Goal: Information Seeking & Learning: Learn about a topic

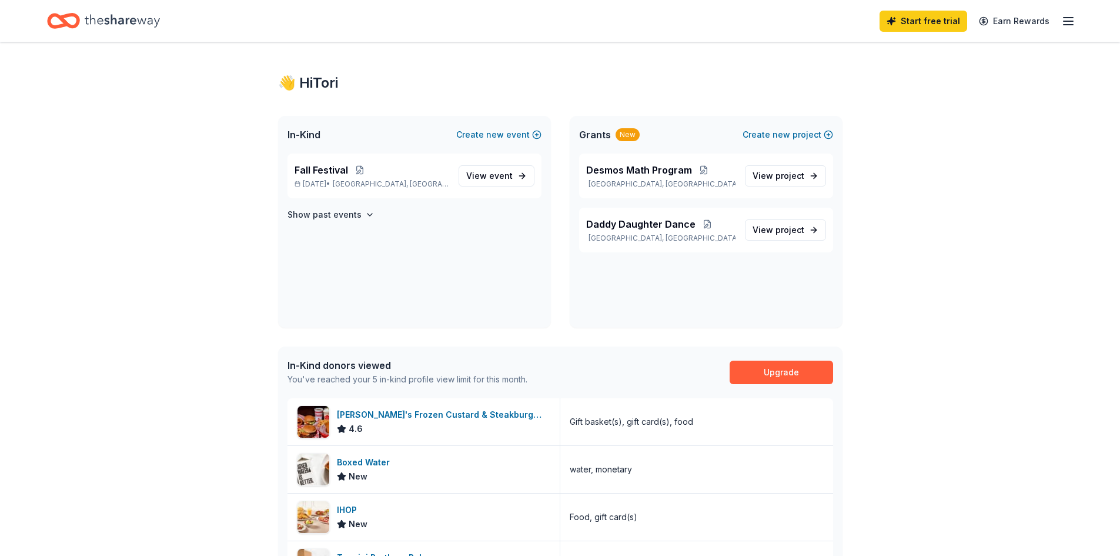
scroll to position [8, 0]
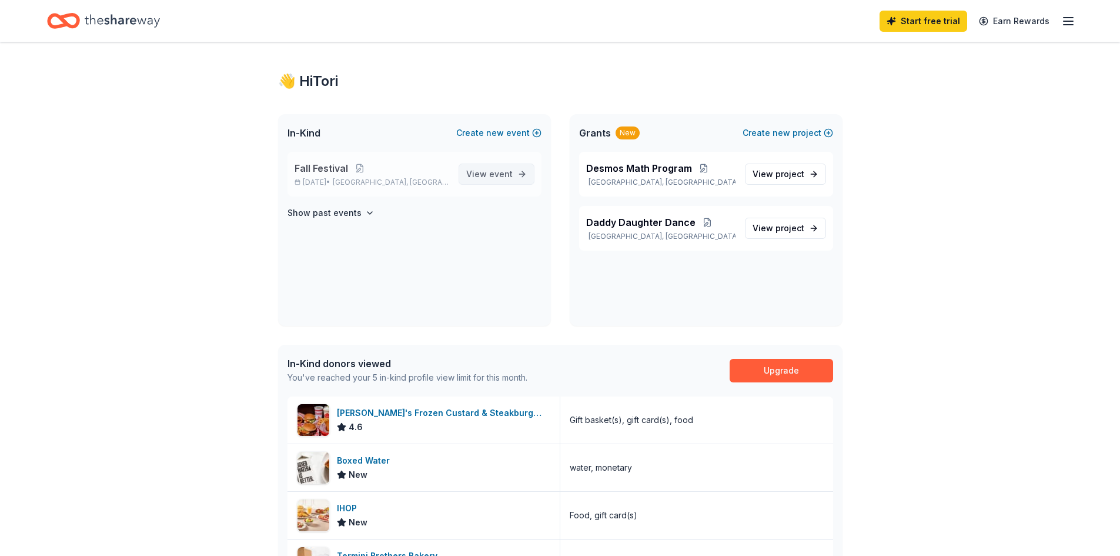
click at [475, 168] on span "View event" at bounding box center [489, 174] width 46 height 14
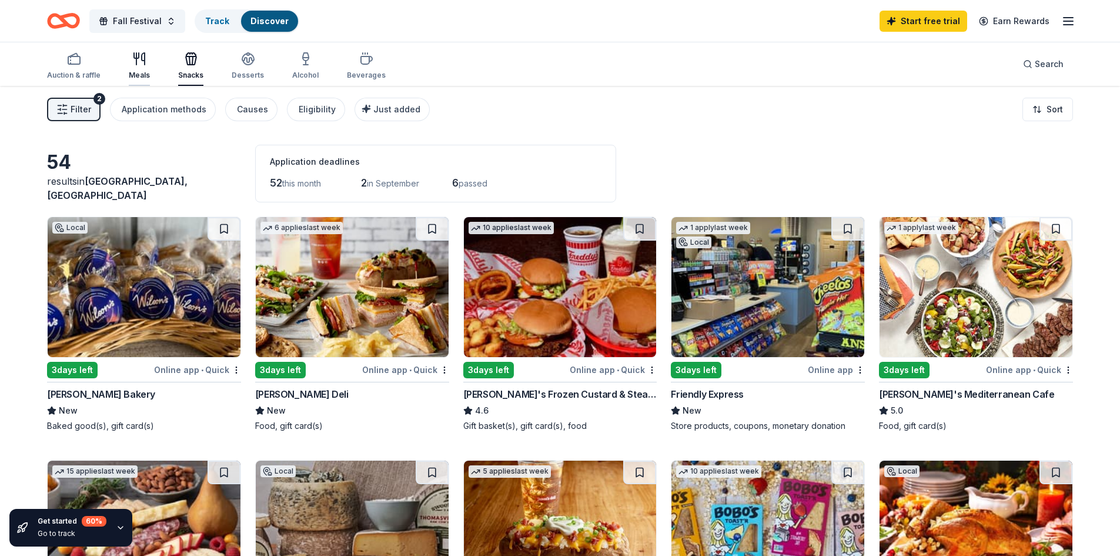
click at [139, 65] on icon "button" at bounding box center [139, 59] width 14 height 14
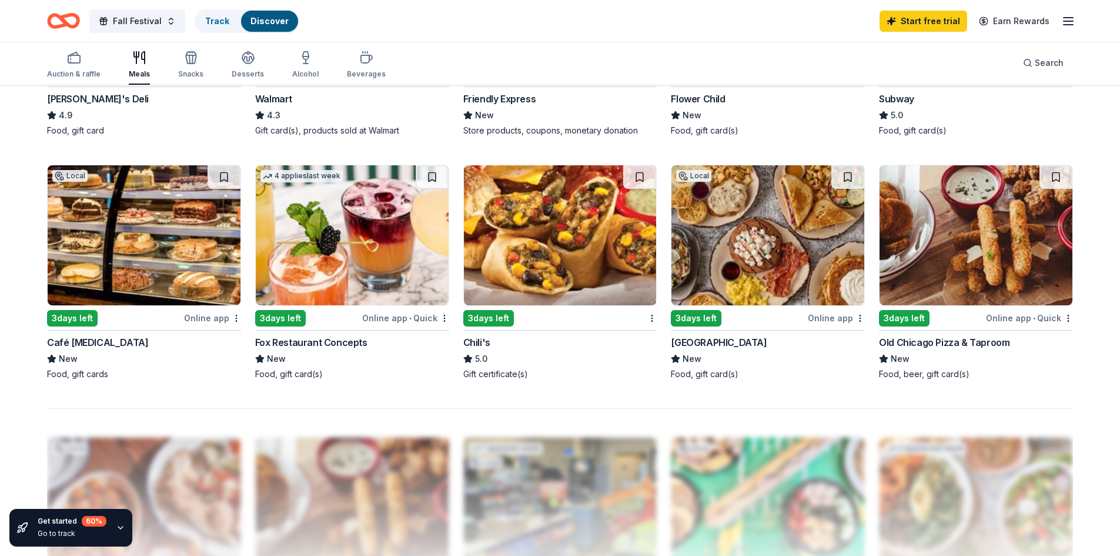
scroll to position [792, 0]
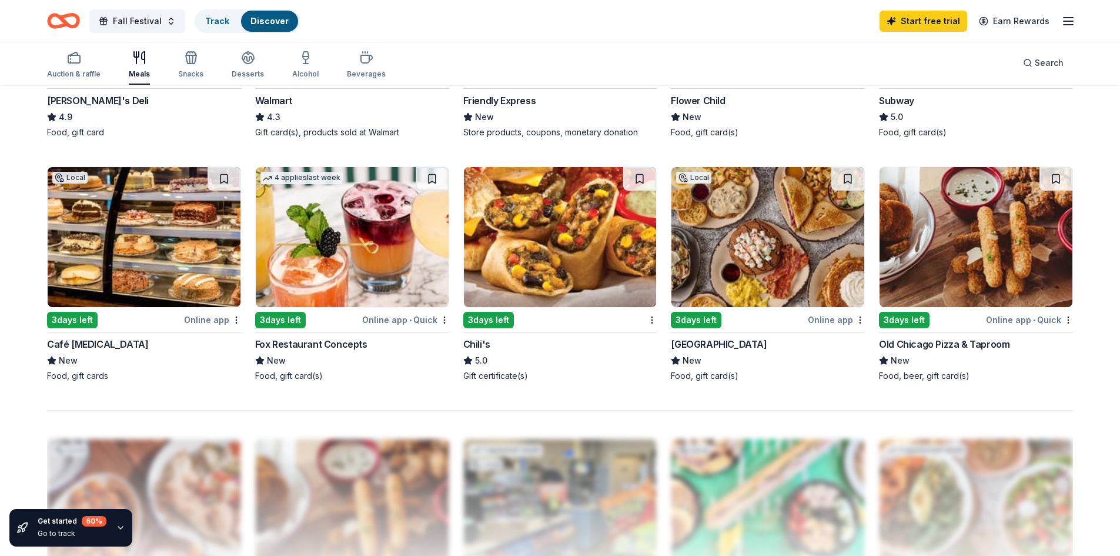
click at [602, 234] on img at bounding box center [560, 237] width 193 height 140
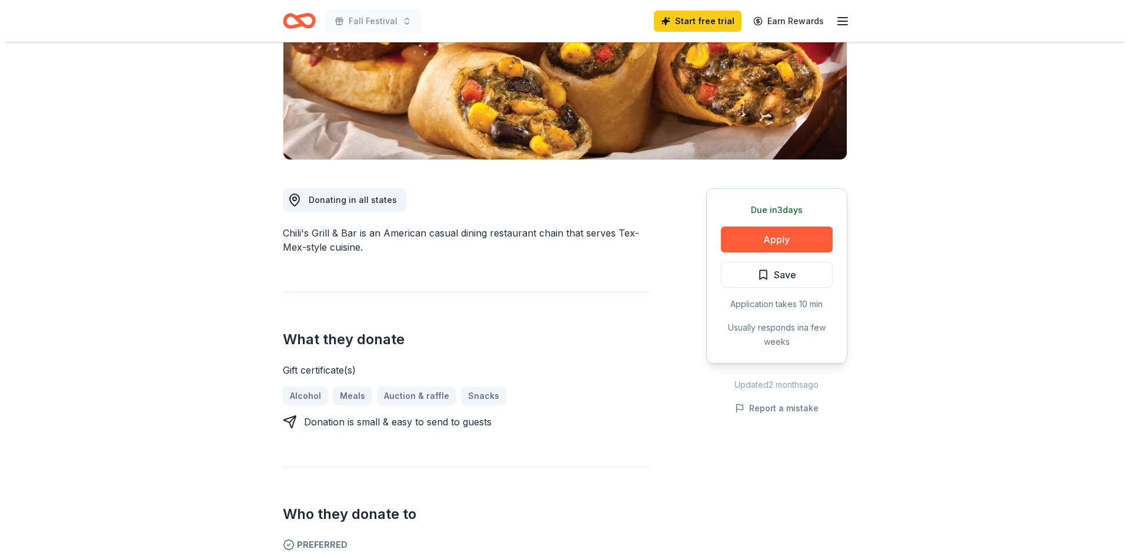
scroll to position [198, 0]
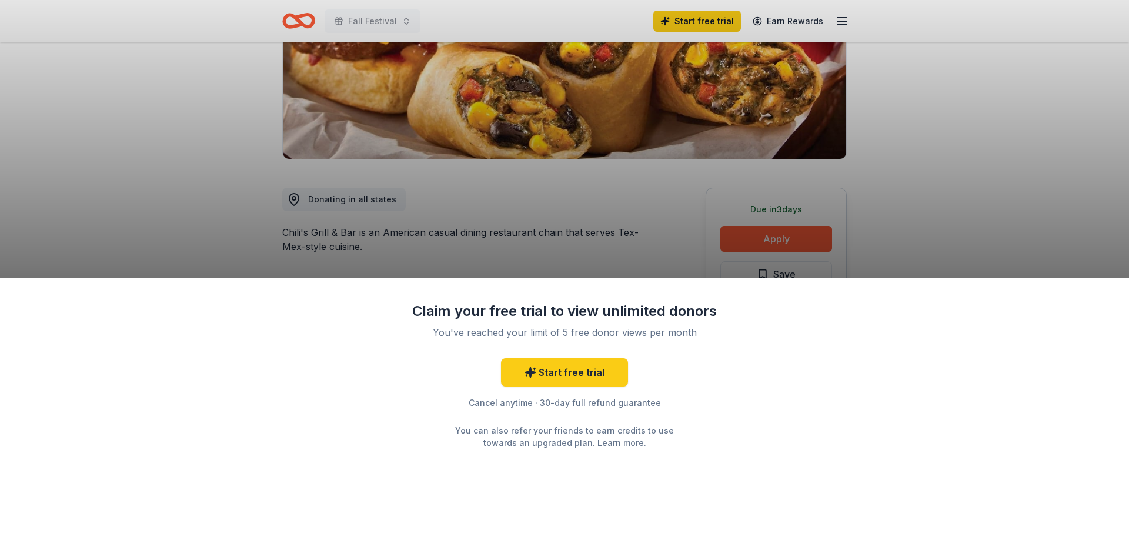
click at [873, 193] on div "Claim your free trial to view unlimited donors You've reached your limit of 5 f…" at bounding box center [564, 278] width 1129 height 556
click at [989, 342] on div "Claim your free trial to view unlimited donors You've reached your limit of 5 f…" at bounding box center [564, 417] width 1129 height 278
click at [993, 139] on div "Claim your free trial to view unlimited donors You've reached your limit of 5 f…" at bounding box center [564, 278] width 1129 height 556
